Goal: Information Seeking & Learning: Learn about a topic

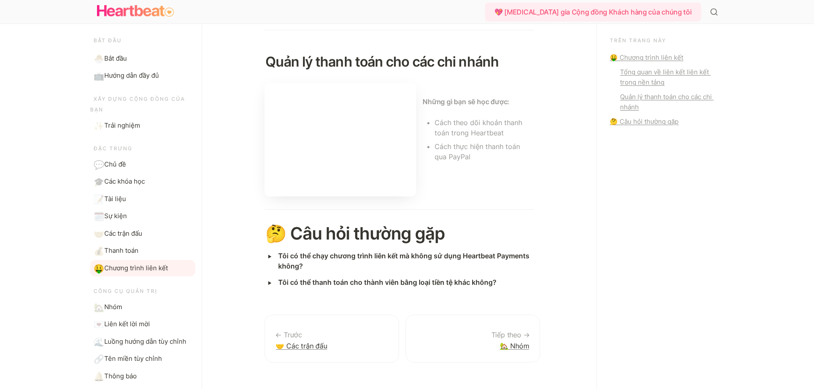
scroll to position [376, 0]
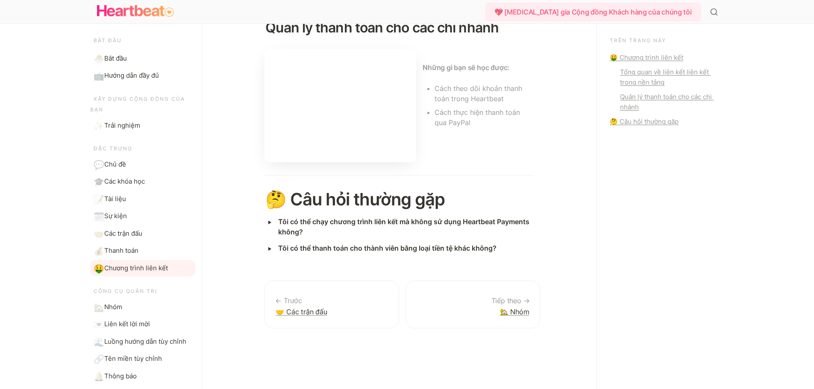
click at [143, 268] on font "Chương trình liên kết" at bounding box center [136, 268] width 64 height 8
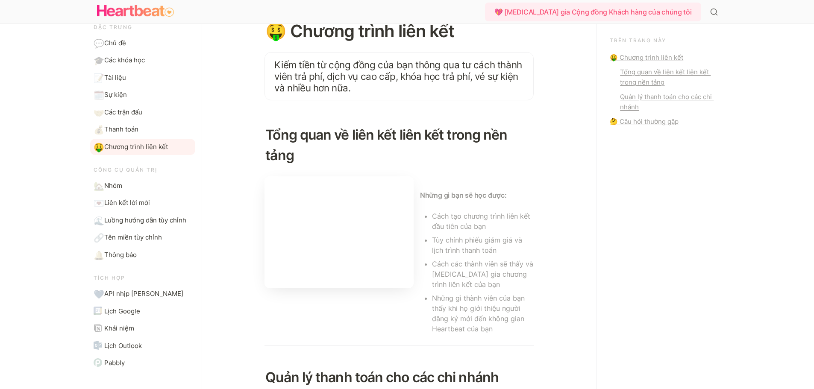
scroll to position [0, 0]
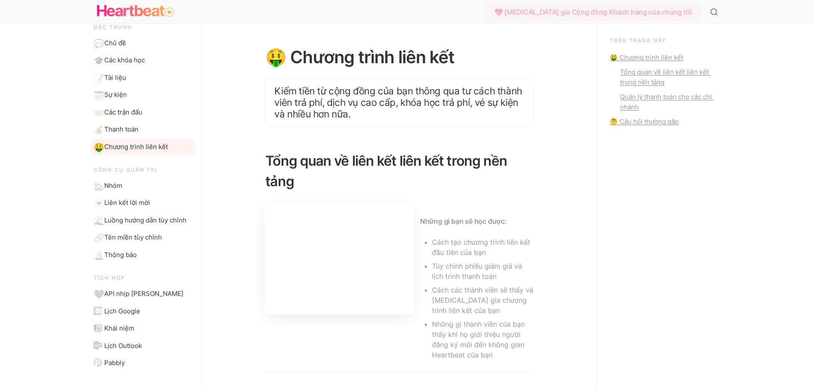
click at [619, 6] on div "💖 [MEDICAL_DATA] gia Cộng đồng Khách hàng của chúng tôi" at bounding box center [593, 12] width 216 height 19
click at [644, 55] on font "🤑 Chương trình liên kết" at bounding box center [647, 57] width 74 height 8
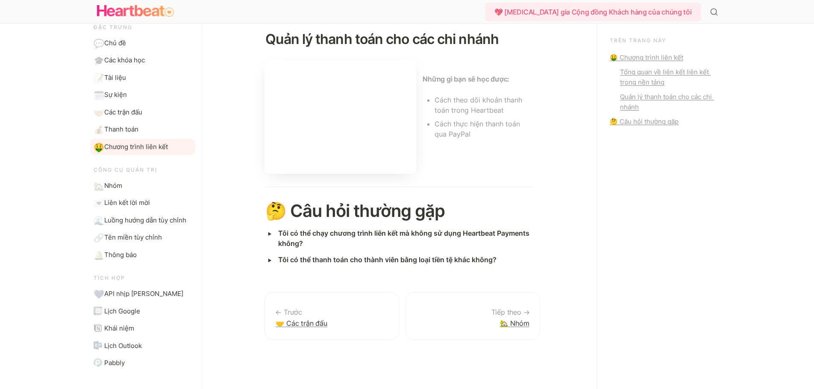
scroll to position [376, 0]
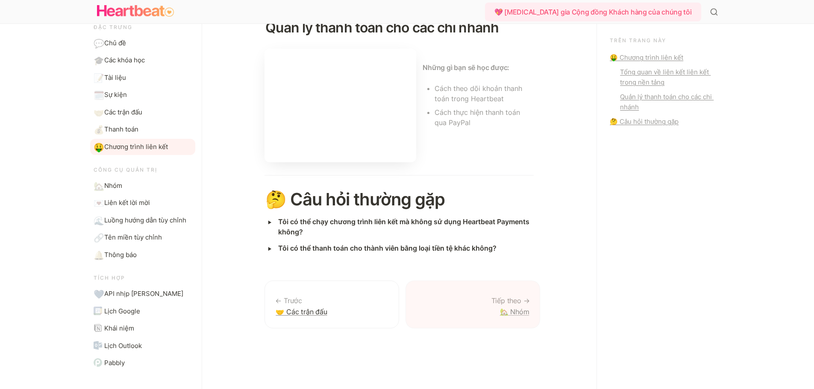
click at [520, 299] on link "🏡 Nhóm" at bounding box center [473, 305] width 135 height 48
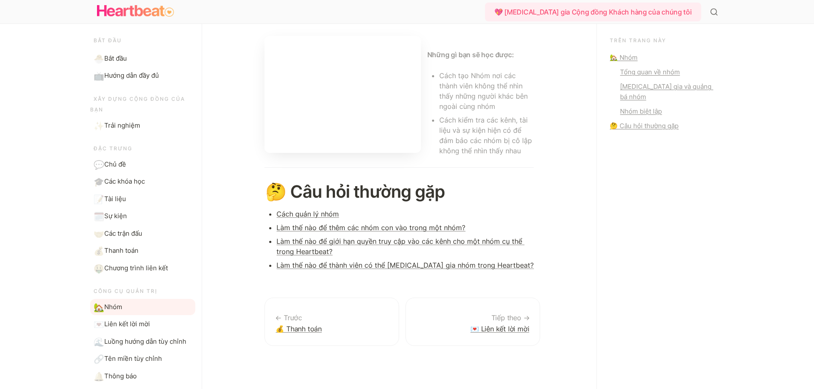
scroll to position [533, 0]
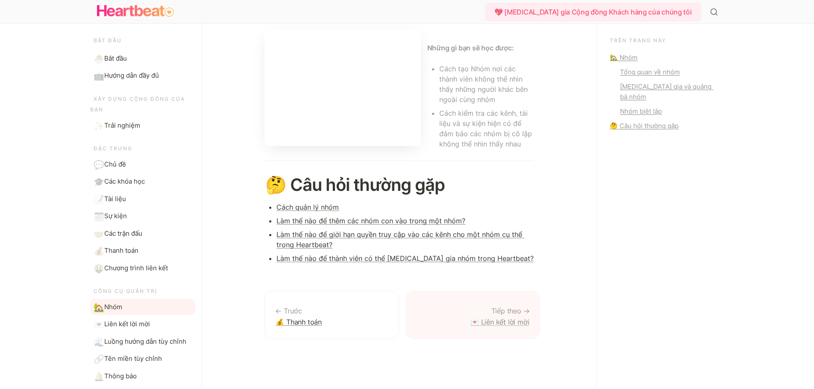
click at [528, 318] on font "💌 Liên kết lời mời" at bounding box center [500, 322] width 59 height 9
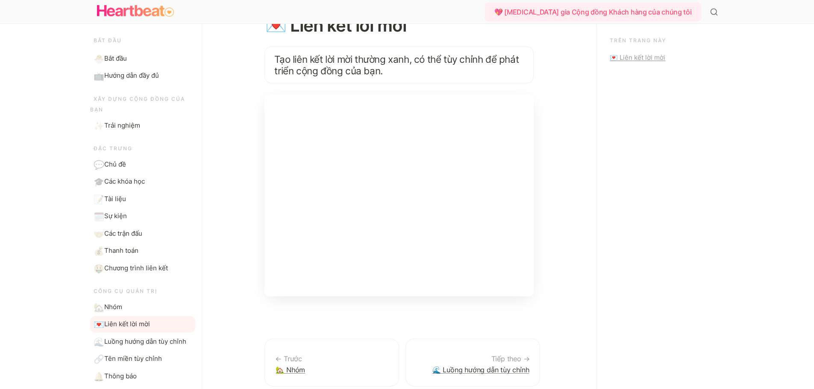
scroll to position [90, 0]
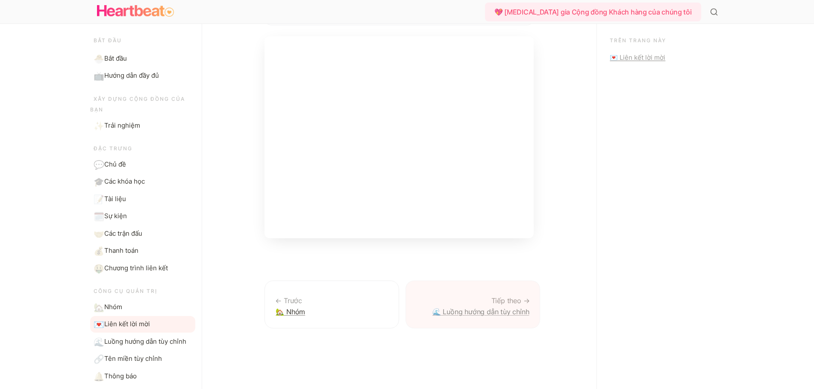
click at [489, 306] on link "🌊 Luồng hướng dẫn tùy chỉnh" at bounding box center [473, 305] width 135 height 48
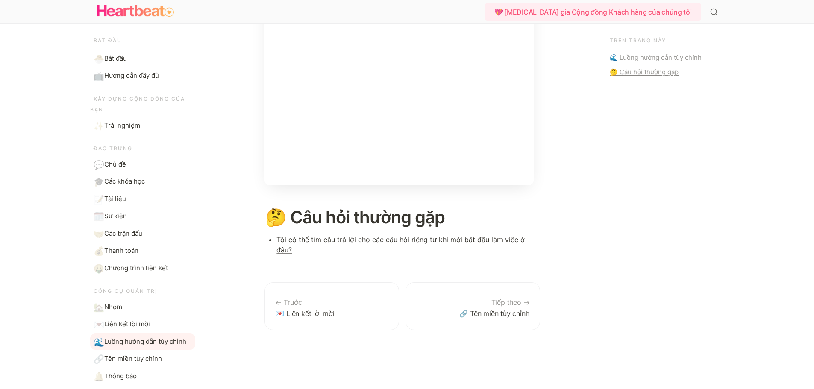
scroll to position [144, 0]
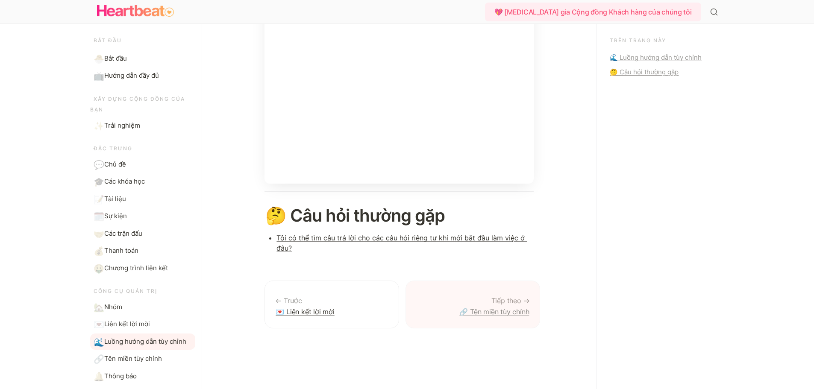
click at [492, 309] on font "🔗 Tên miền tùy chỉnh" at bounding box center [494, 312] width 70 height 9
